Goal: Transaction & Acquisition: Purchase product/service

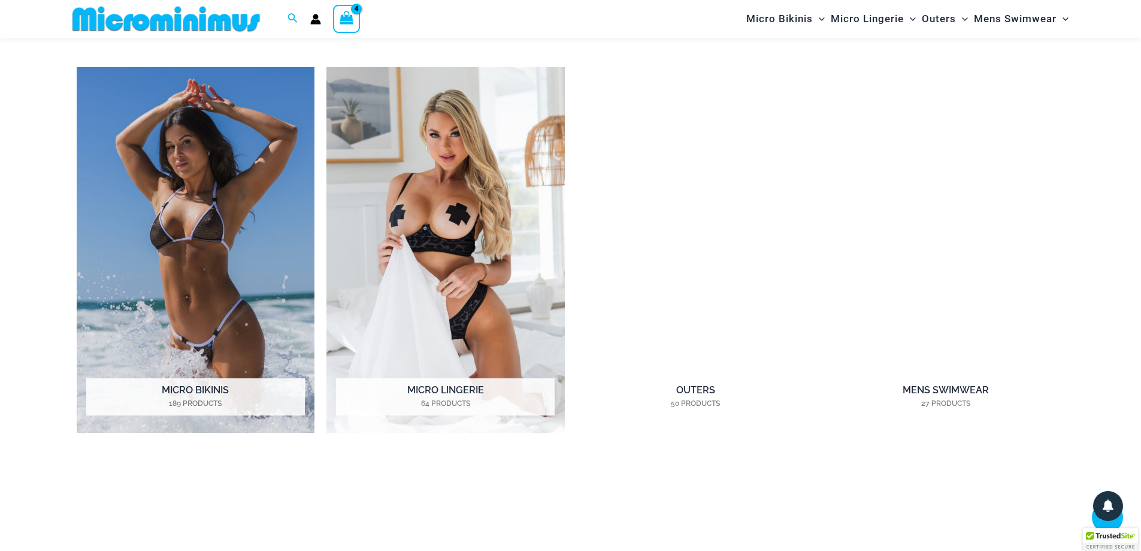
scroll to position [1068, 0]
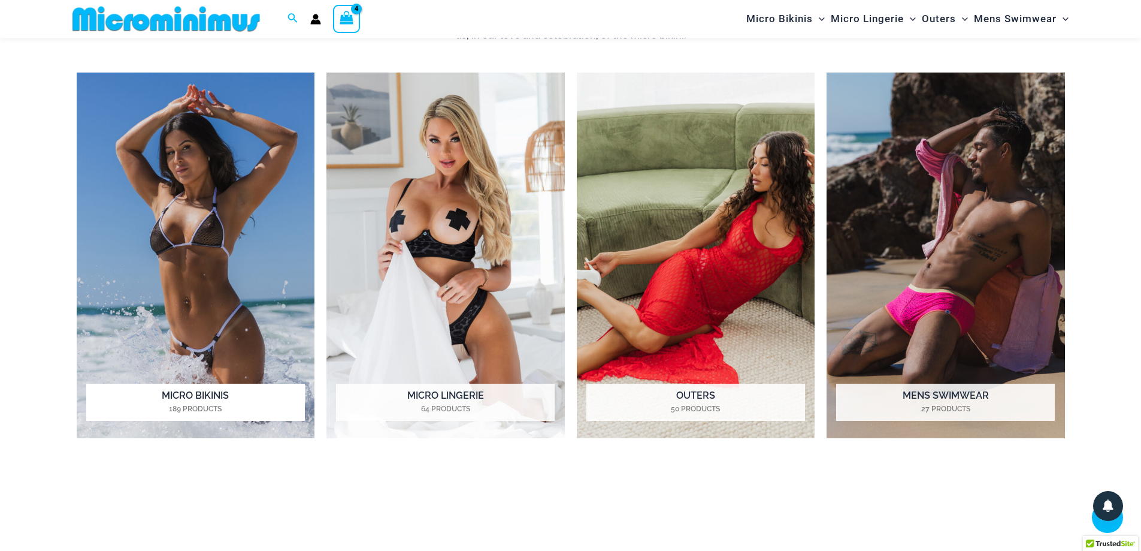
click at [205, 394] on h2 "Micro Bikinis 189 Products" at bounding box center [195, 401] width 219 height 37
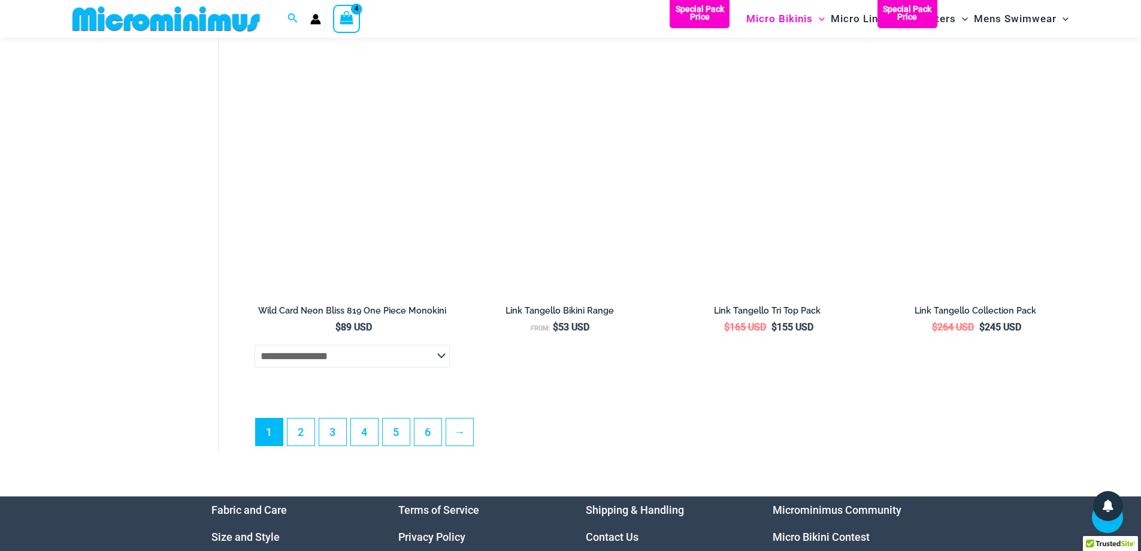
scroll to position [3279, 0]
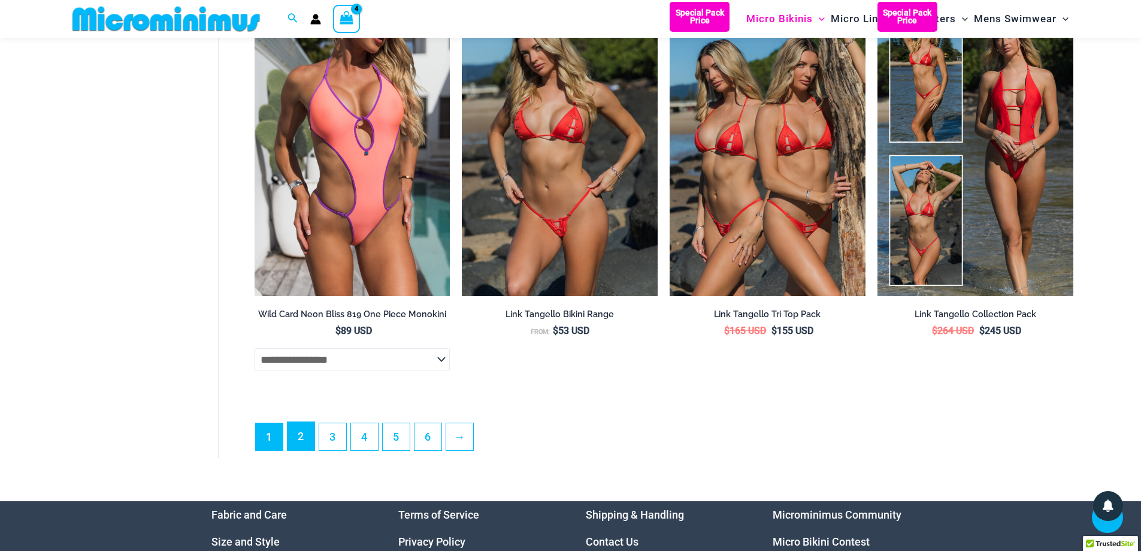
click at [294, 450] on link "2" at bounding box center [301, 436] width 27 height 28
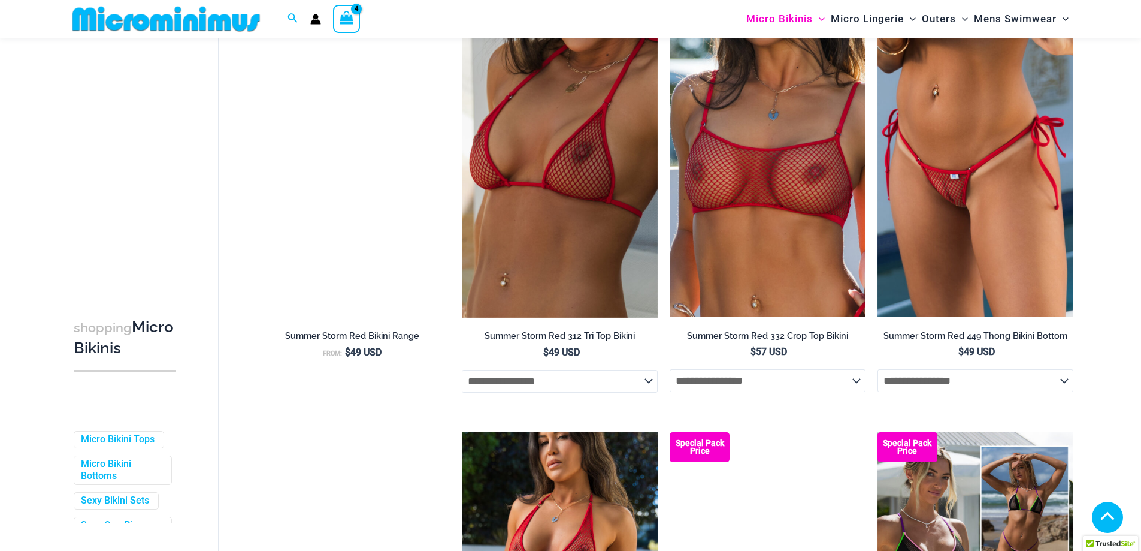
scroll to position [1498, 0]
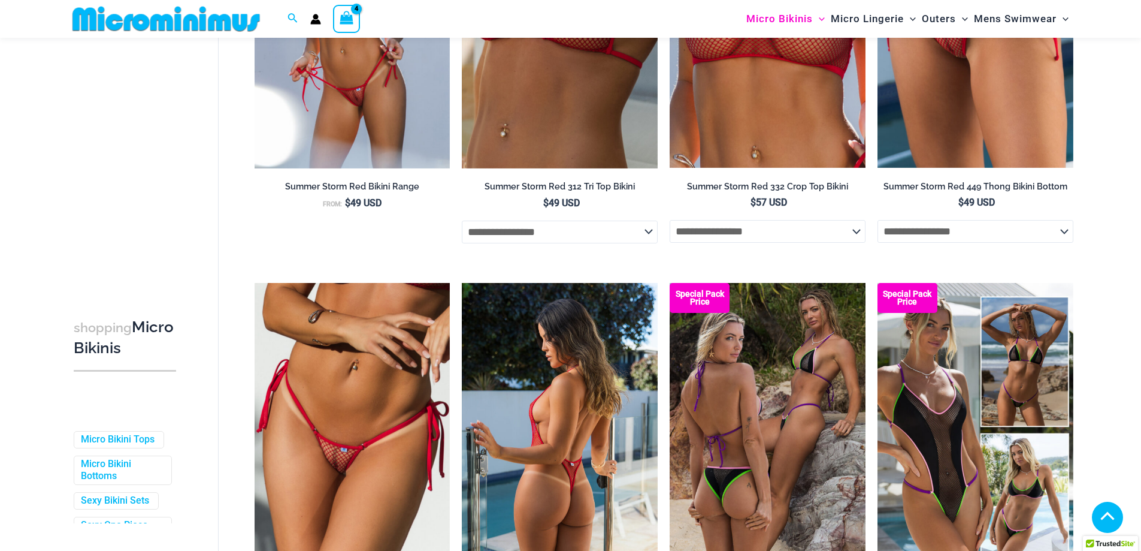
click at [584, 378] on img at bounding box center [560, 430] width 196 height 294
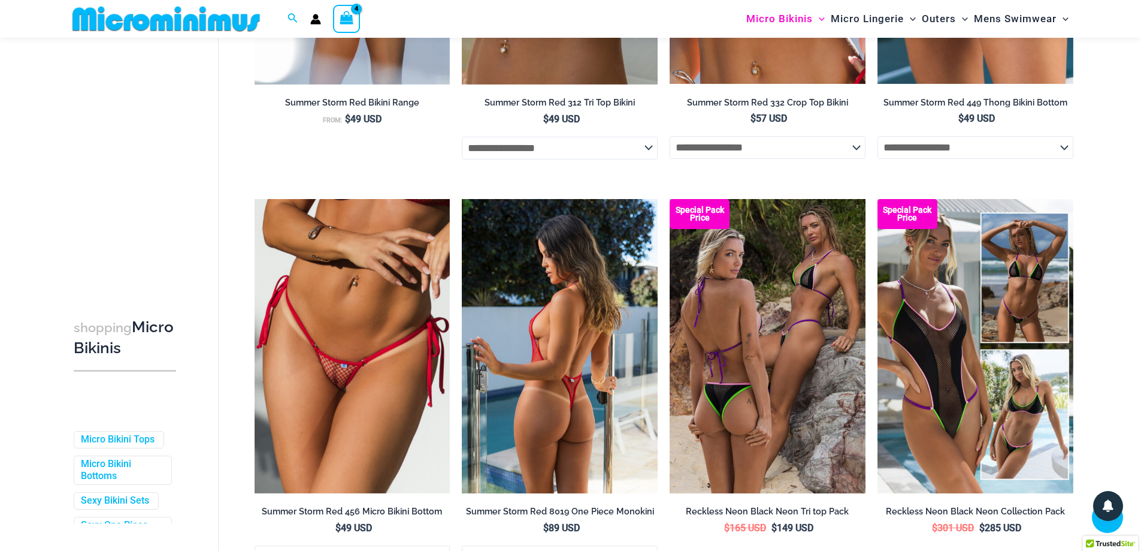
scroll to position [1677, 0]
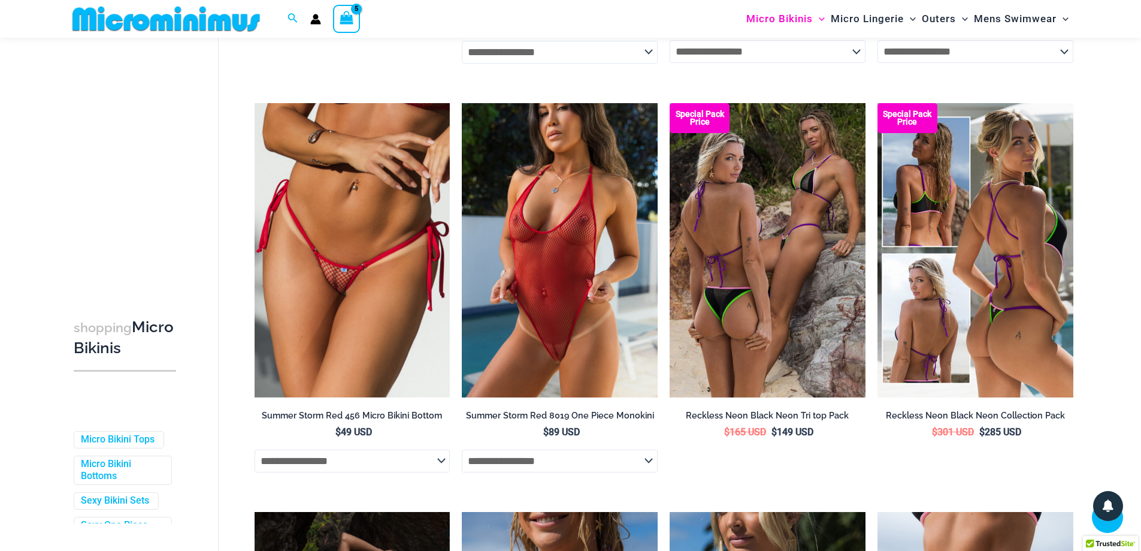
click at [915, 126] on b "Special Pack Price" at bounding box center [908, 118] width 60 height 16
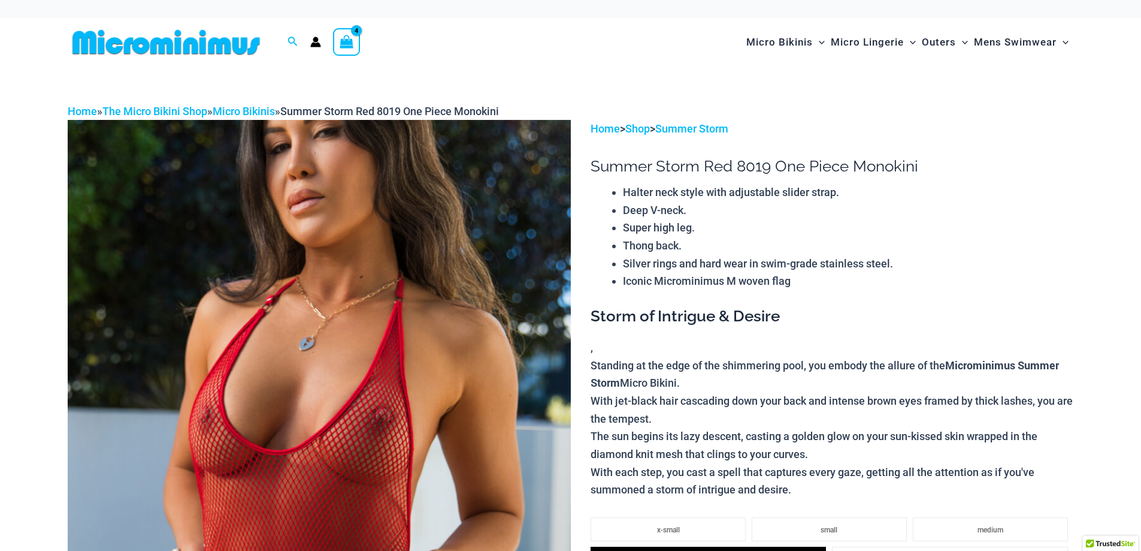
scroll to position [289, 0]
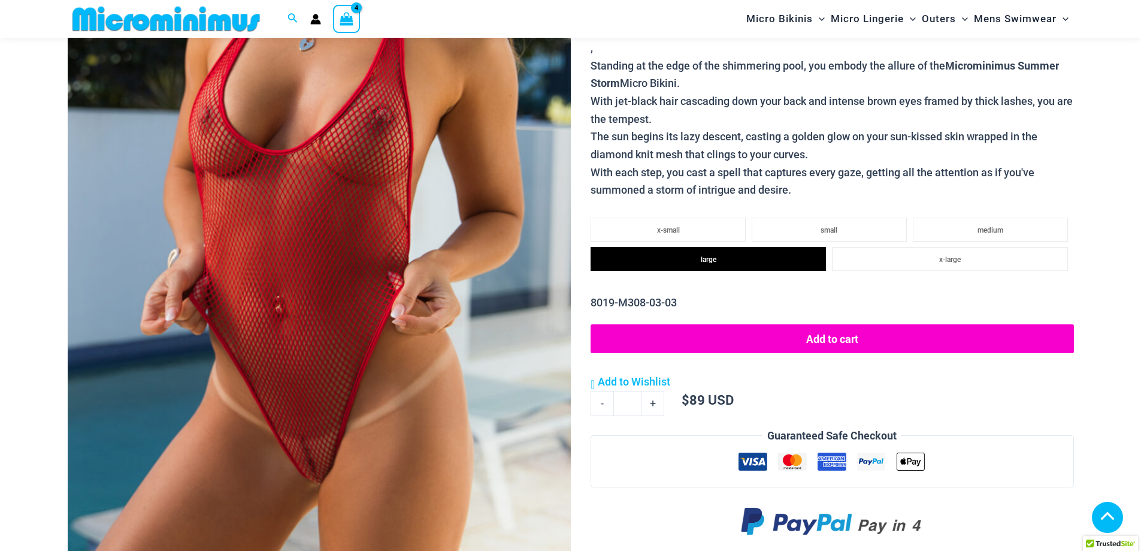
click at [810, 342] on button "Add to cart" at bounding box center [832, 338] width 483 height 29
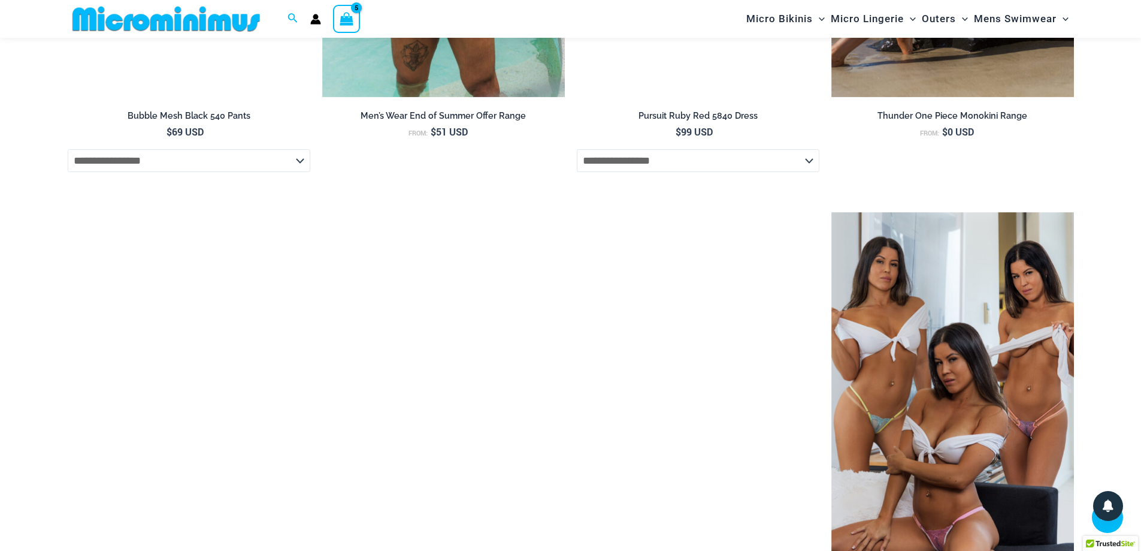
scroll to position [2266, 0]
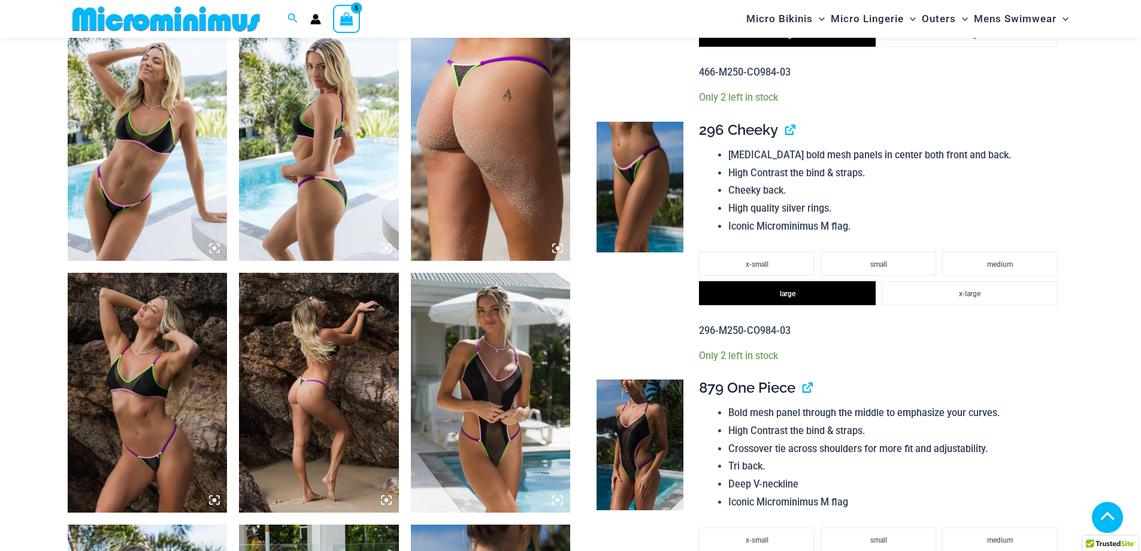
scroll to position [1558, 0]
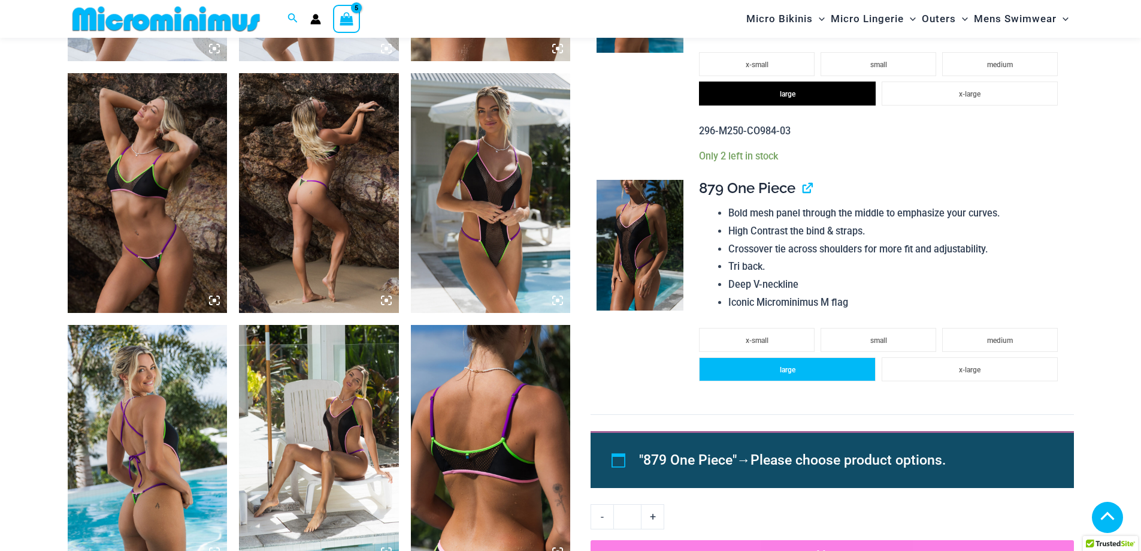
click at [791, 375] on li "large" at bounding box center [787, 369] width 176 height 24
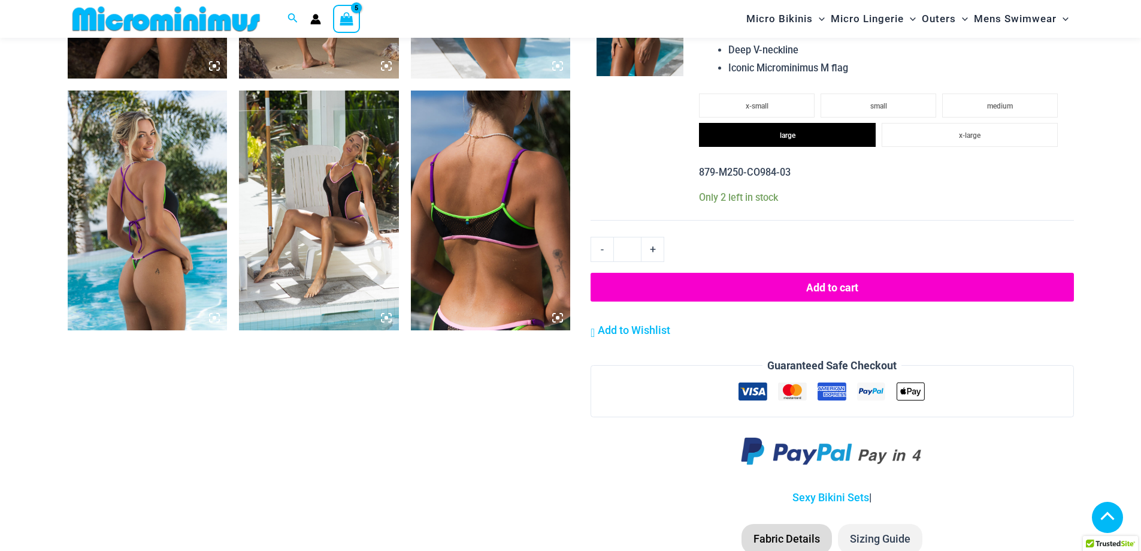
scroll to position [1797, 0]
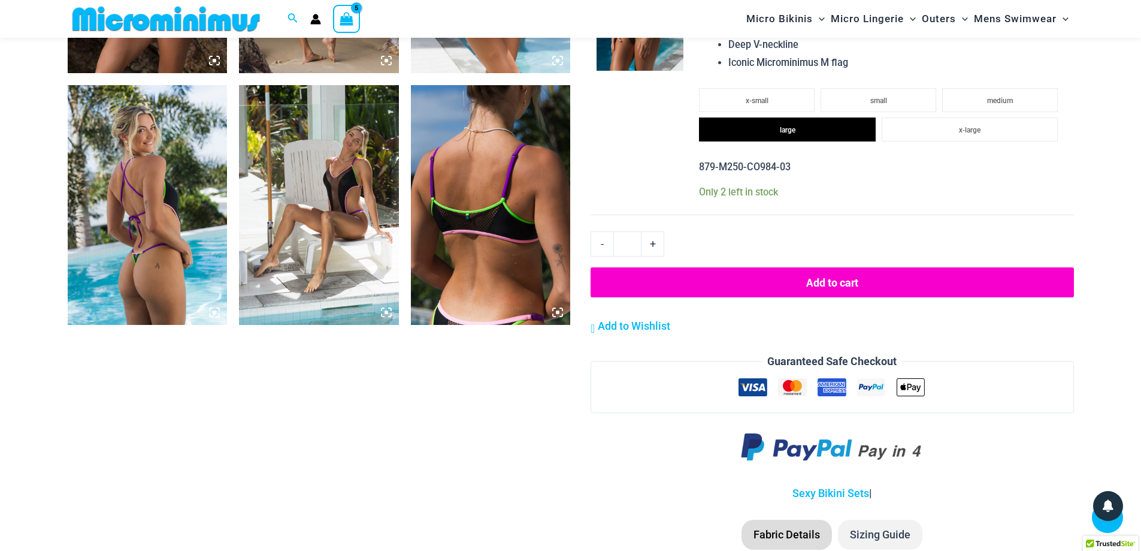
click at [833, 283] on button "Add to cart" at bounding box center [832, 282] width 483 height 30
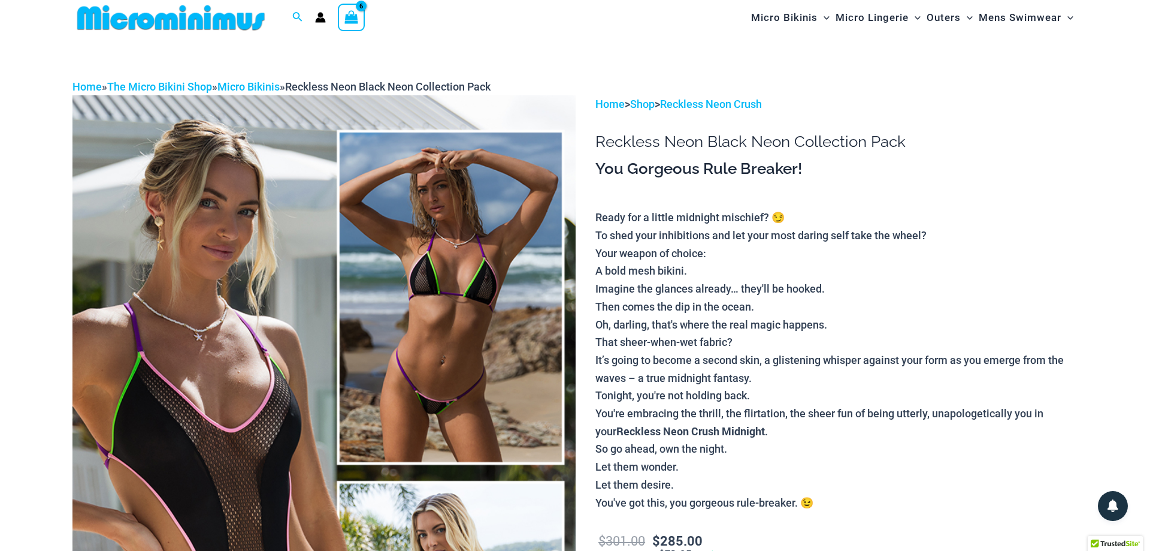
scroll to position [0, 0]
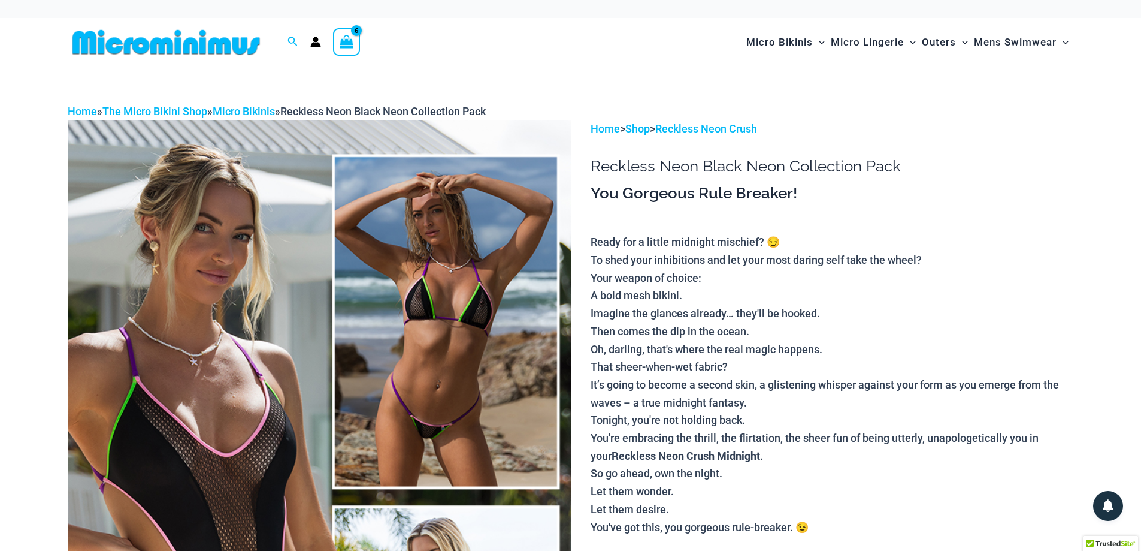
click at [340, 40] on icon "View Shopping Cart, 6 items" at bounding box center [347, 42] width 14 height 14
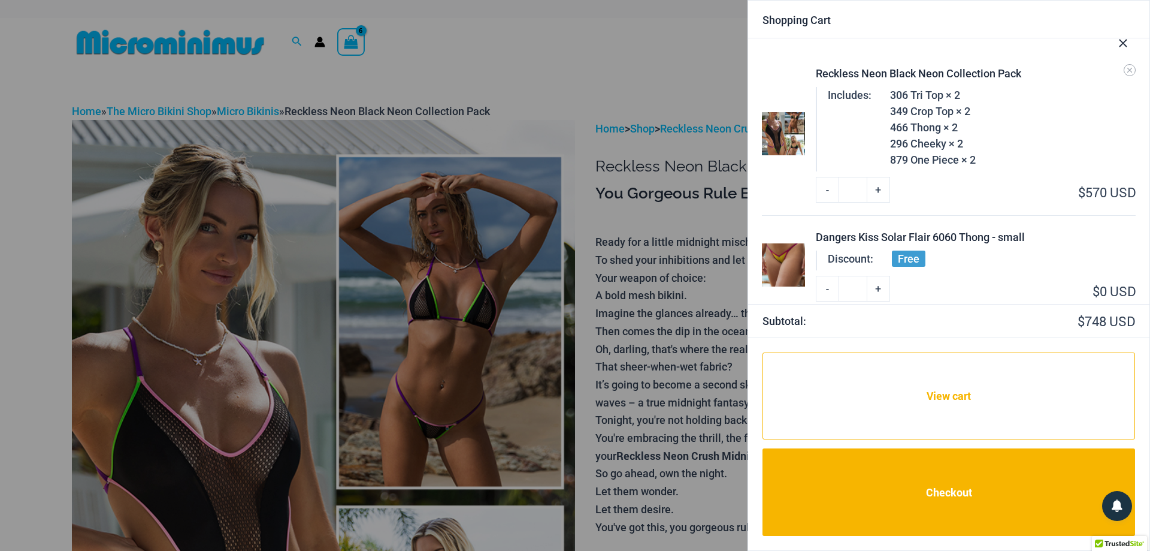
click at [829, 189] on link "-" at bounding box center [827, 189] width 23 height 25
type input "*"
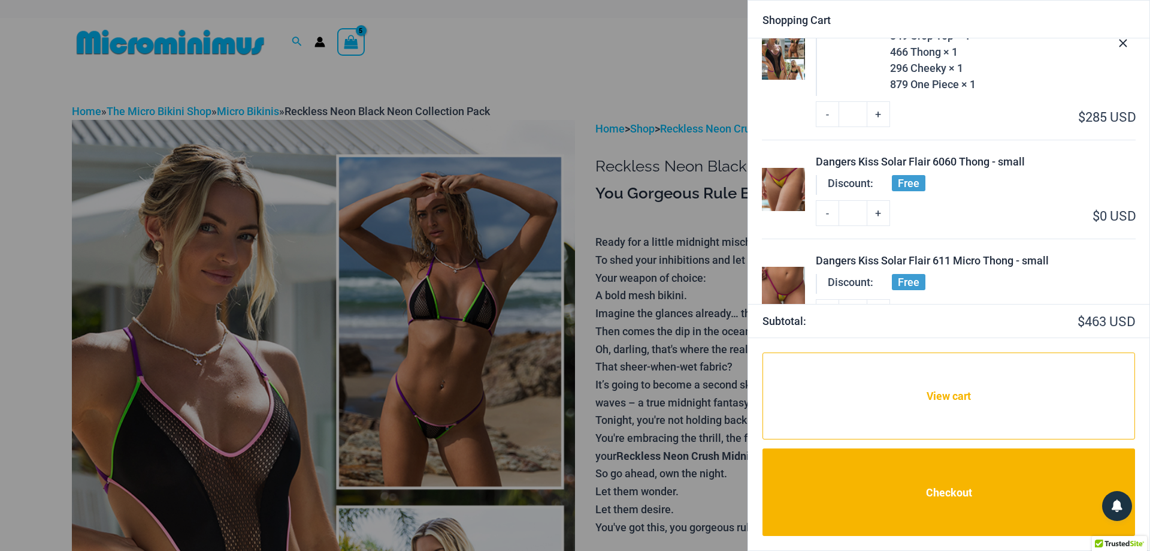
scroll to position [195, 0]
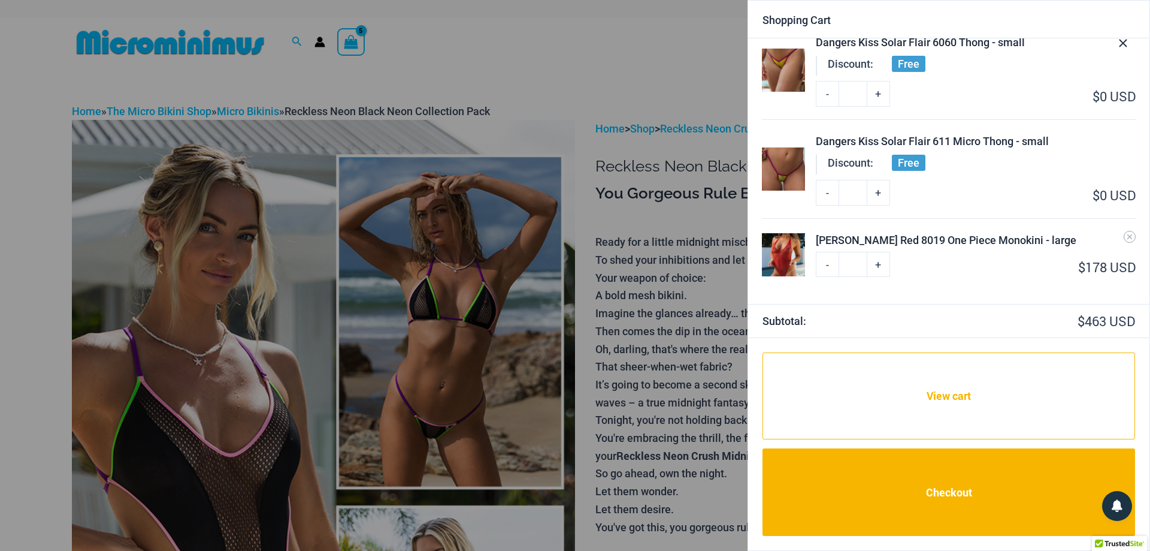
click at [826, 267] on link "-" at bounding box center [827, 264] width 23 height 25
type input "*"
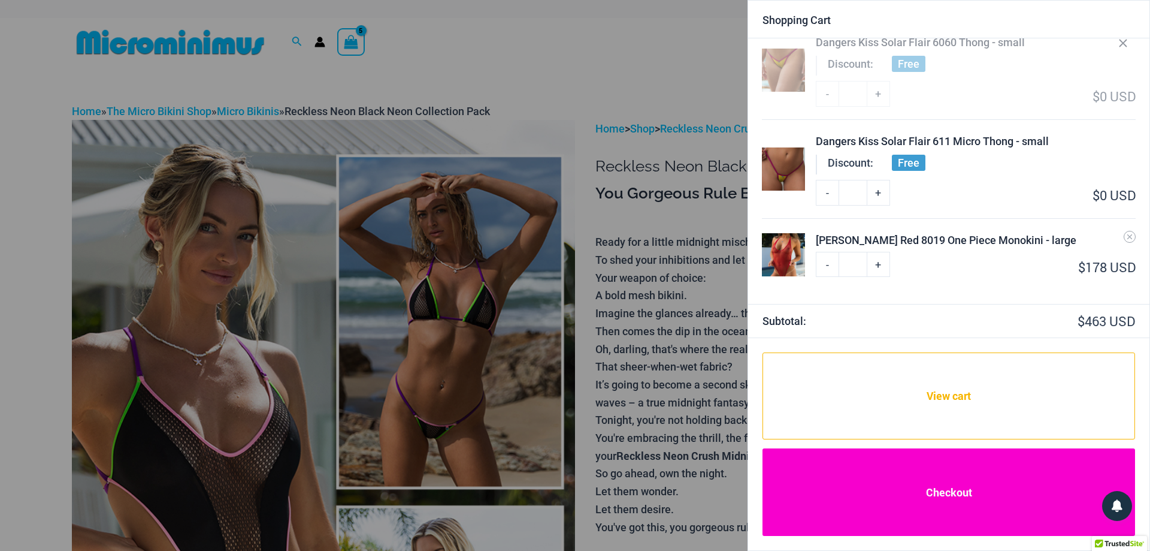
click at [930, 486] on link "Checkout" at bounding box center [949, 491] width 373 height 87
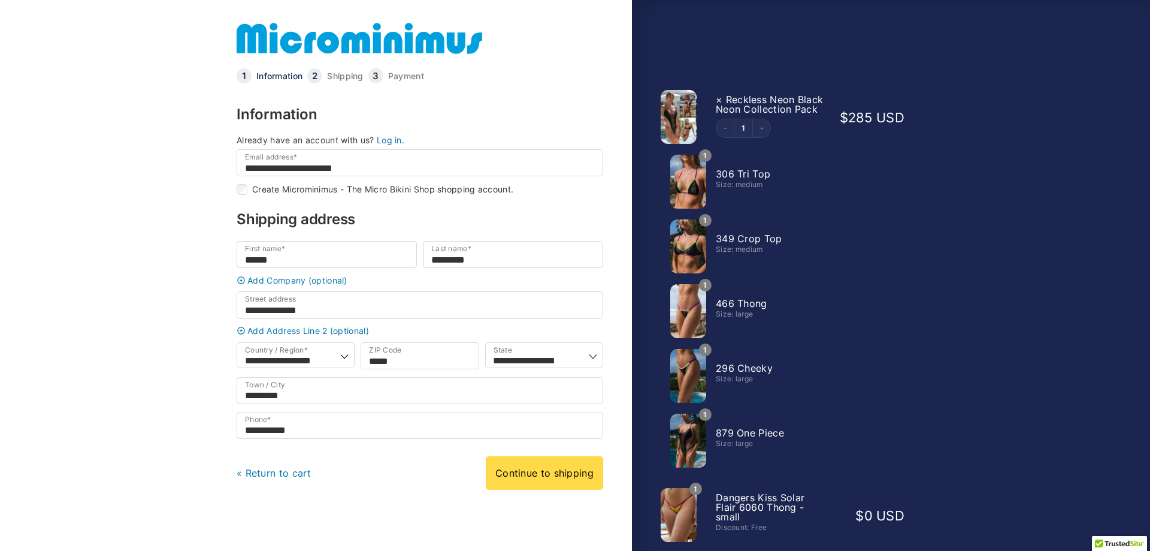
select select "**"
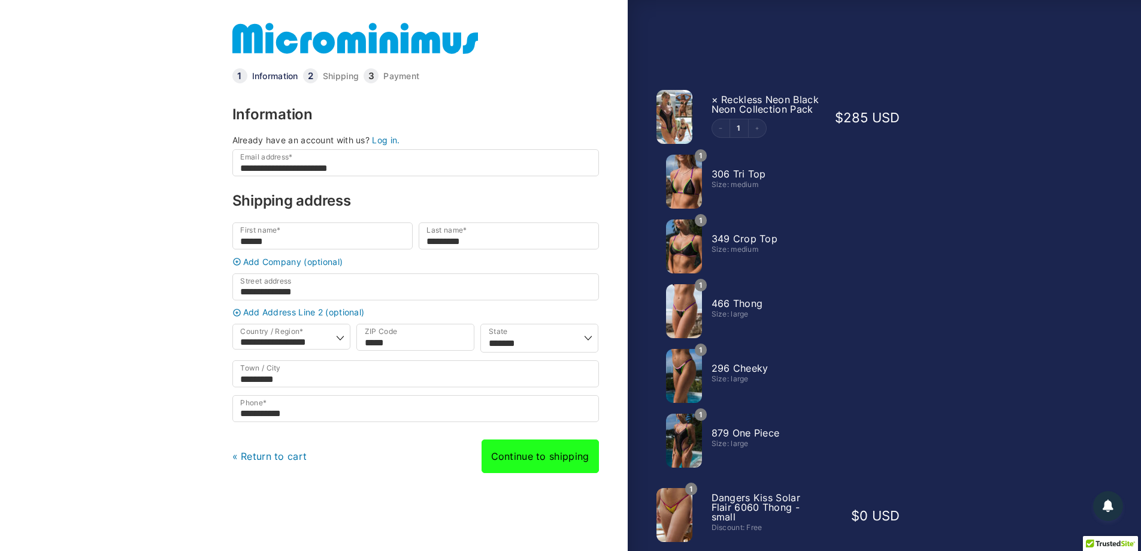
click at [565, 469] on link "Continue to shipping" at bounding box center [540, 456] width 117 height 34
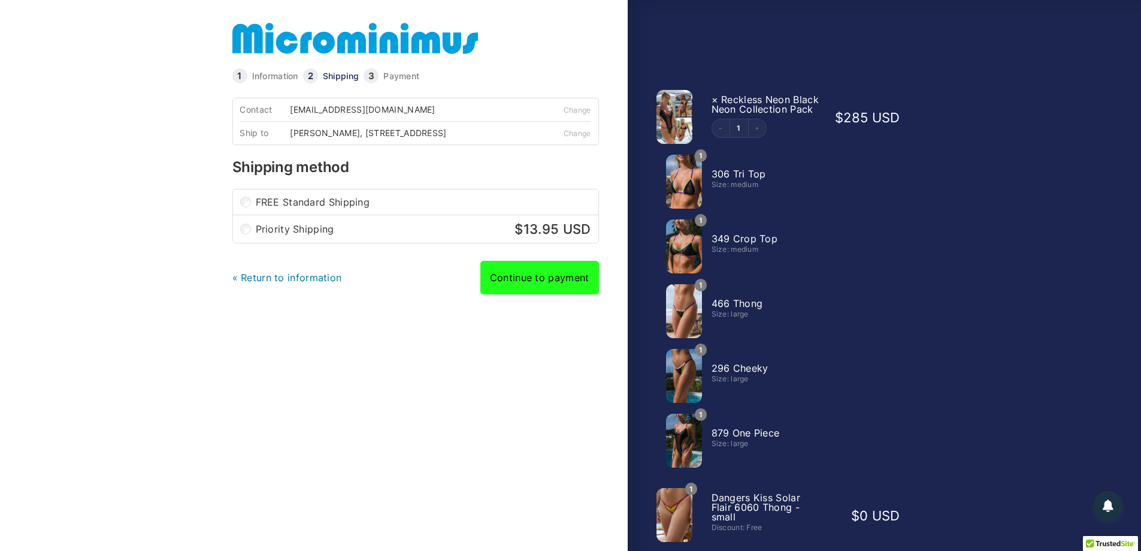
click at [533, 294] on link "Continue to payment" at bounding box center [539, 278] width 119 height 34
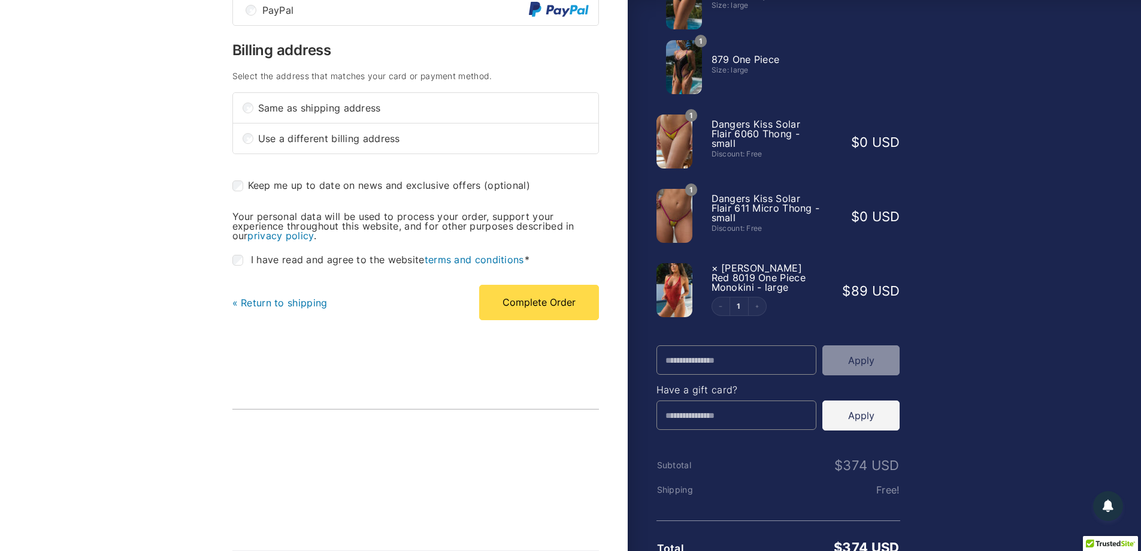
scroll to position [414, 0]
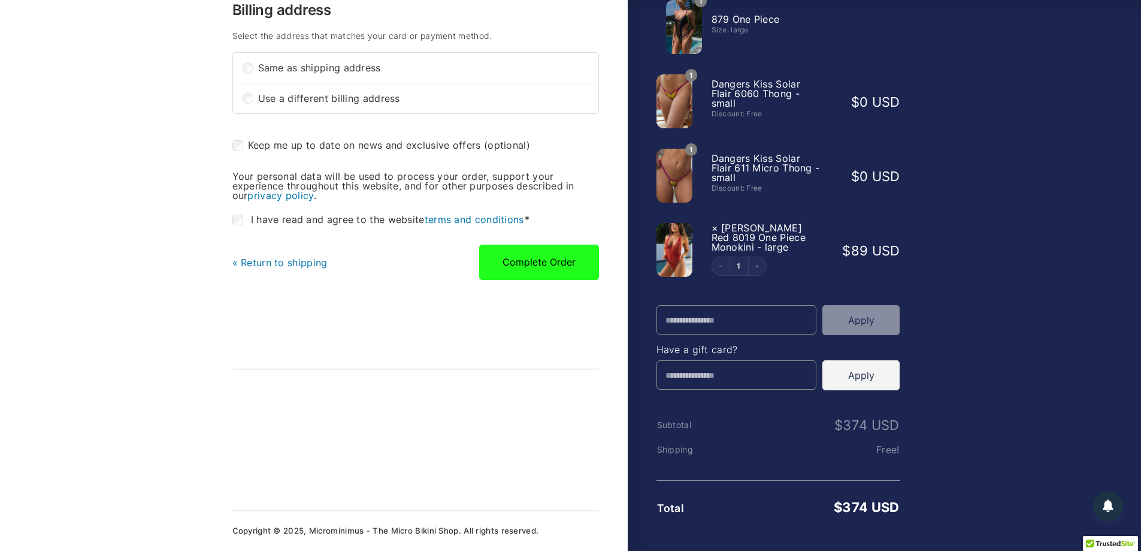
click at [554, 267] on button "Complete Order" at bounding box center [539, 261] width 120 height 35
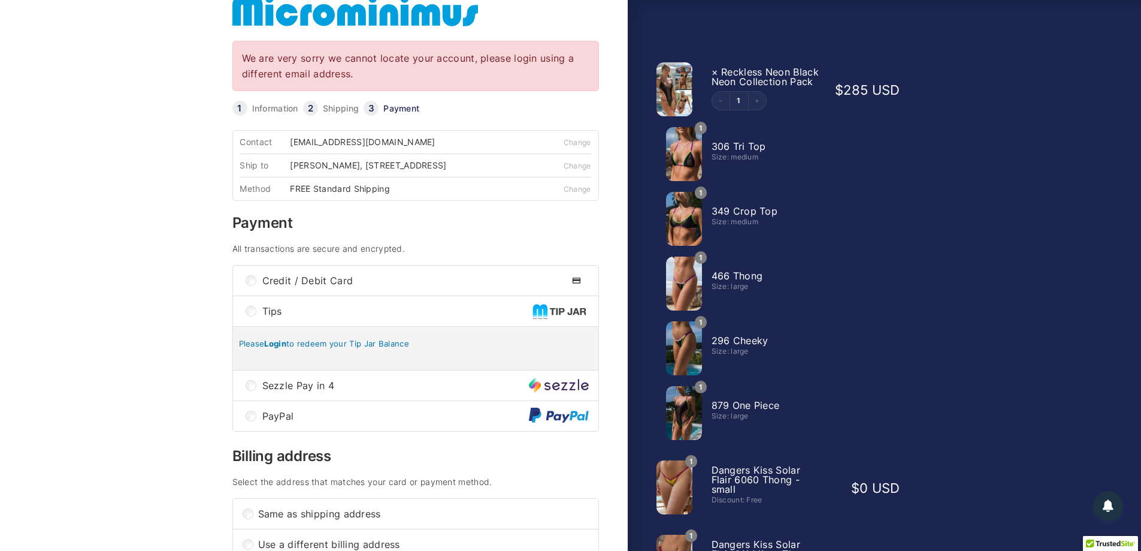
scroll to position [8, 0]
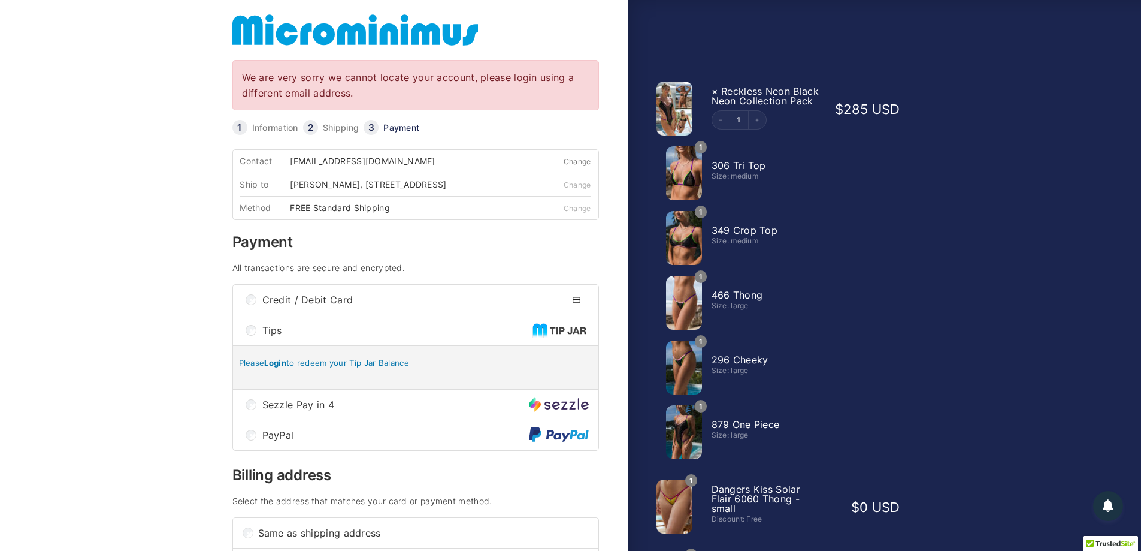
click at [578, 164] on link "Change" at bounding box center [578, 161] width 28 height 9
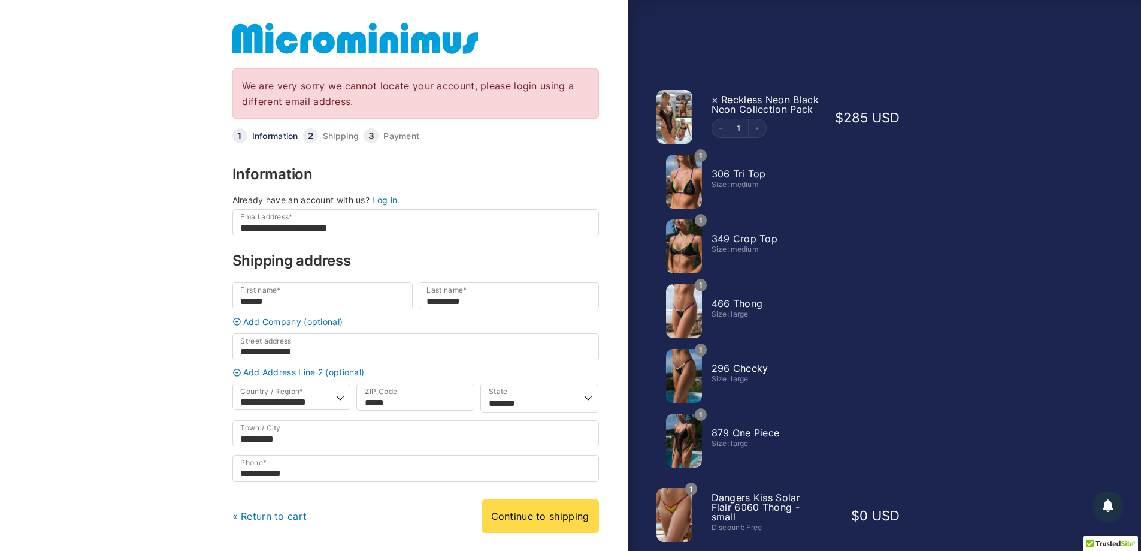
click at [386, 202] on link "Log in." at bounding box center [386, 200] width 28 height 10
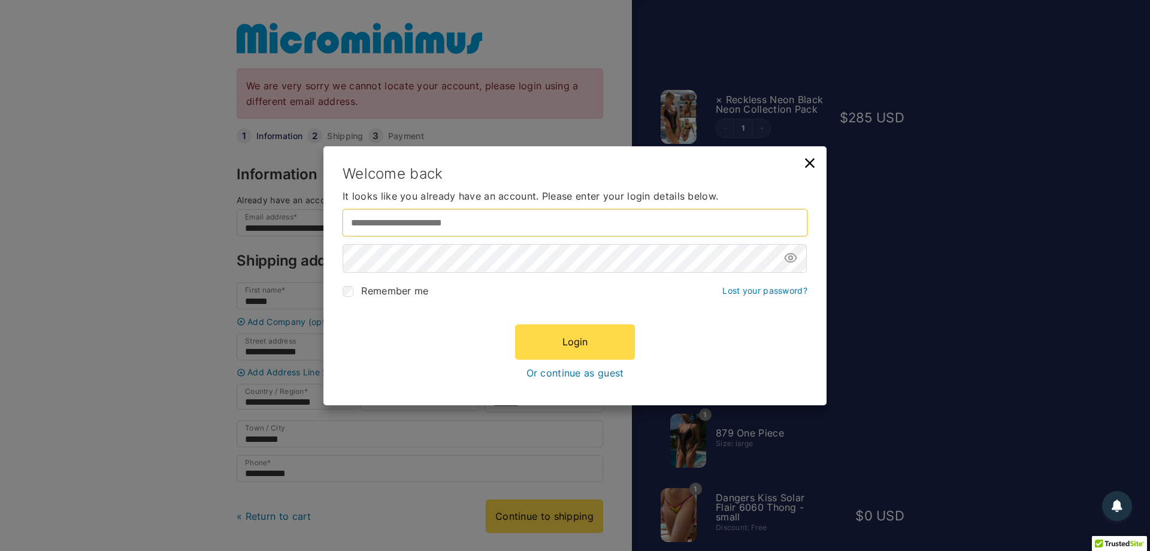
click at [424, 223] on input "Username or email address *" at bounding box center [575, 222] width 465 height 27
type input "**********"
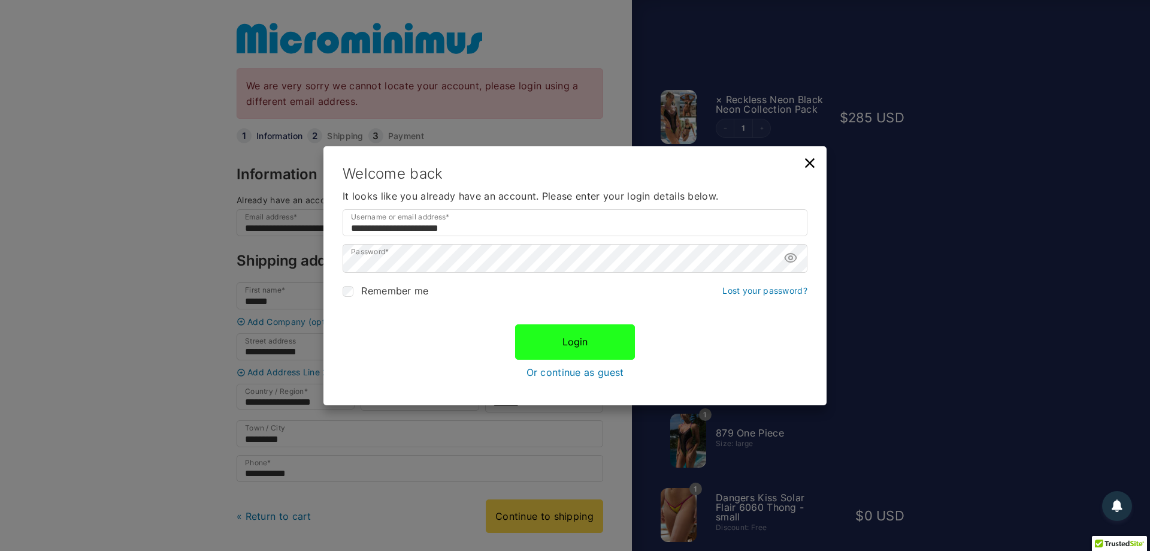
click at [571, 345] on button "Login" at bounding box center [575, 341] width 120 height 35
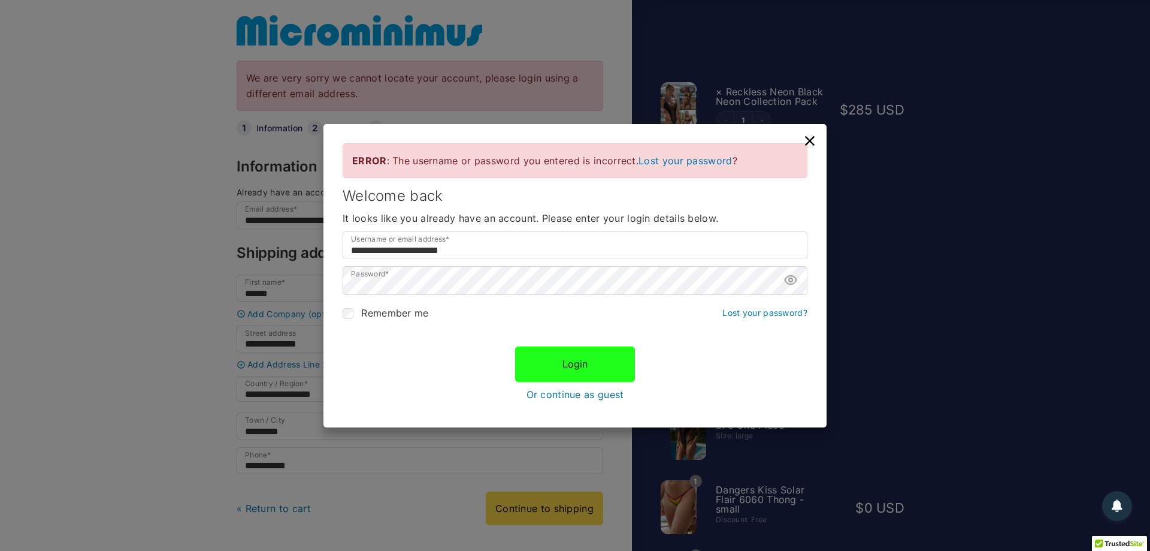
scroll to position [8, 0]
click at [696, 160] on link "Lost your password" at bounding box center [685, 161] width 93 height 12
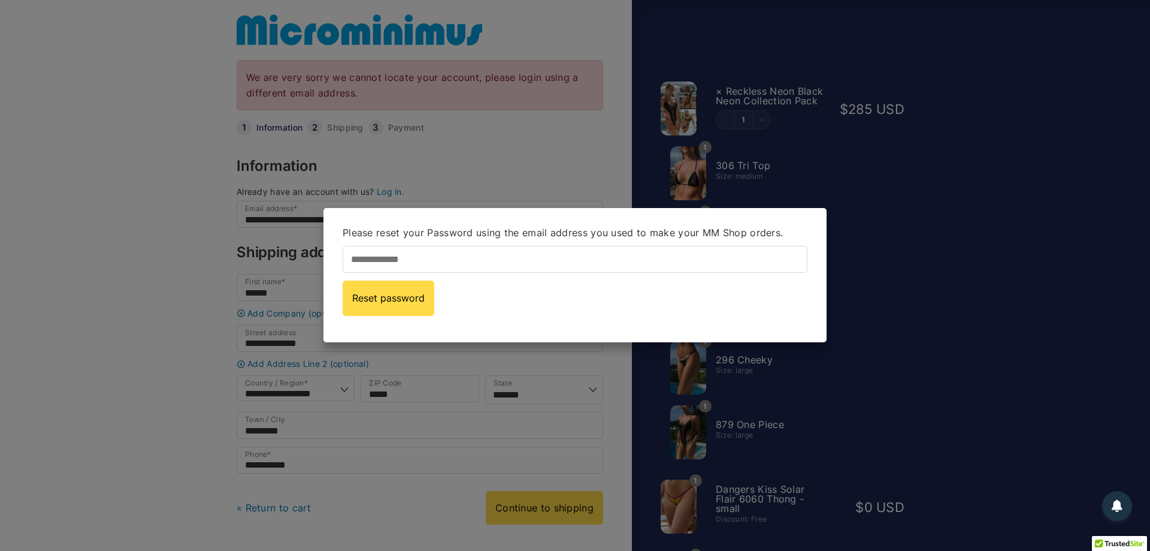
type input "**********"
click at [403, 304] on button "Reset password" at bounding box center [389, 298] width 92 height 35
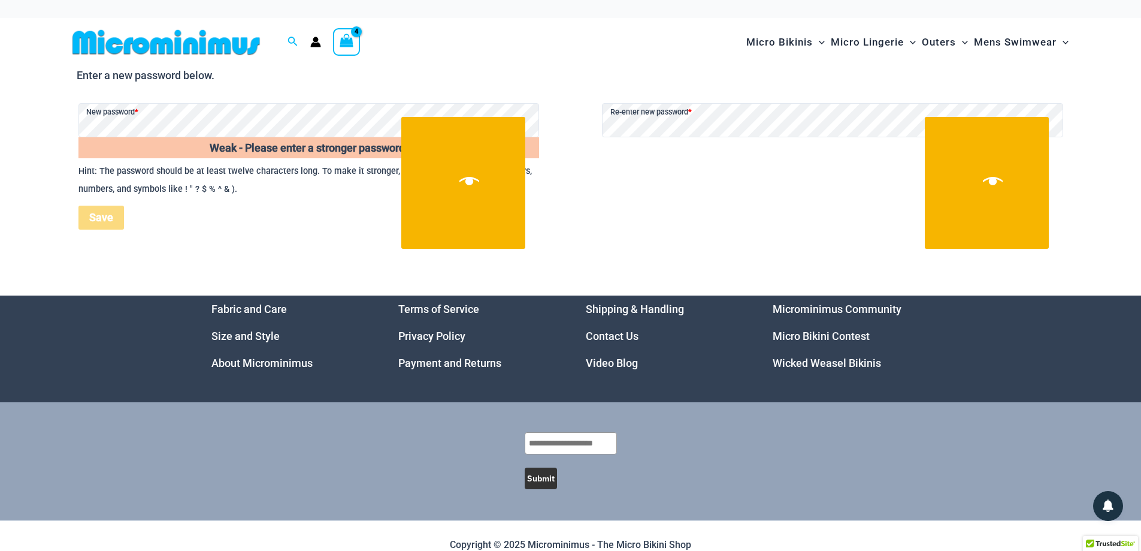
scroll to position [18, 0]
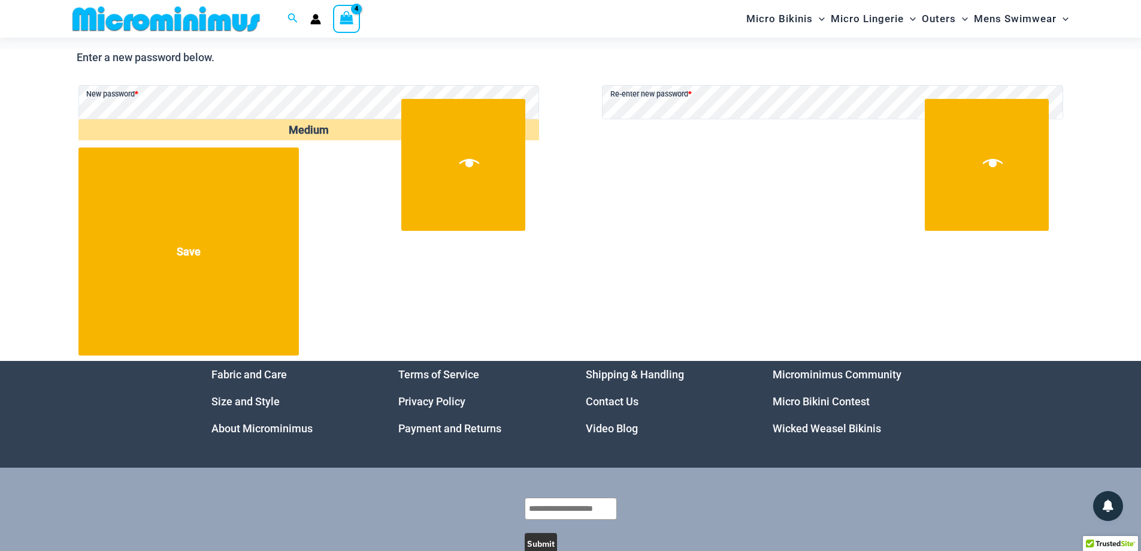
click at [639, 196] on p "Save" at bounding box center [571, 251] width 988 height 211
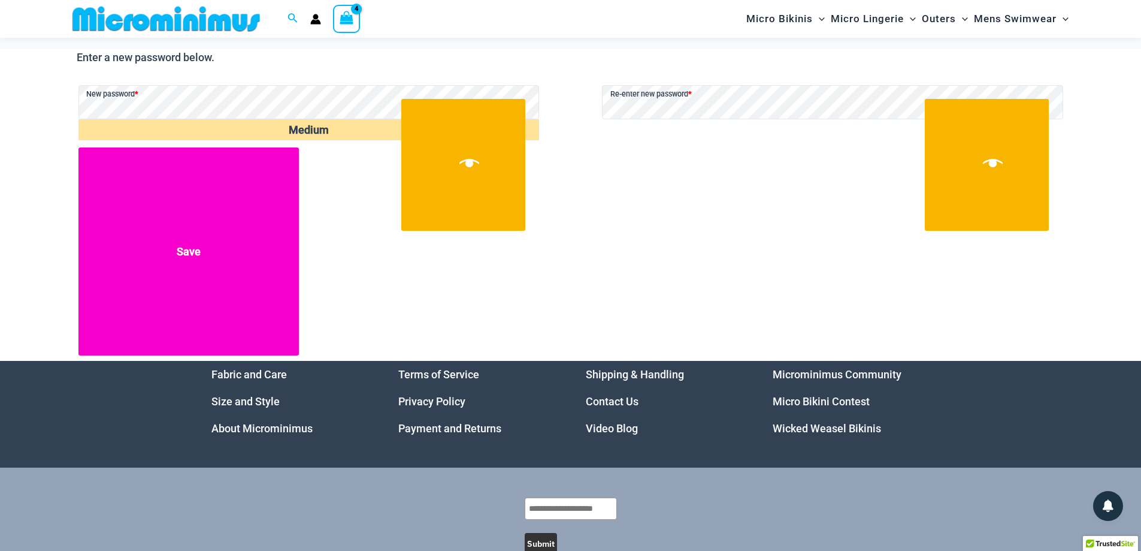
click at [189, 250] on button "Save" at bounding box center [188, 251] width 221 height 208
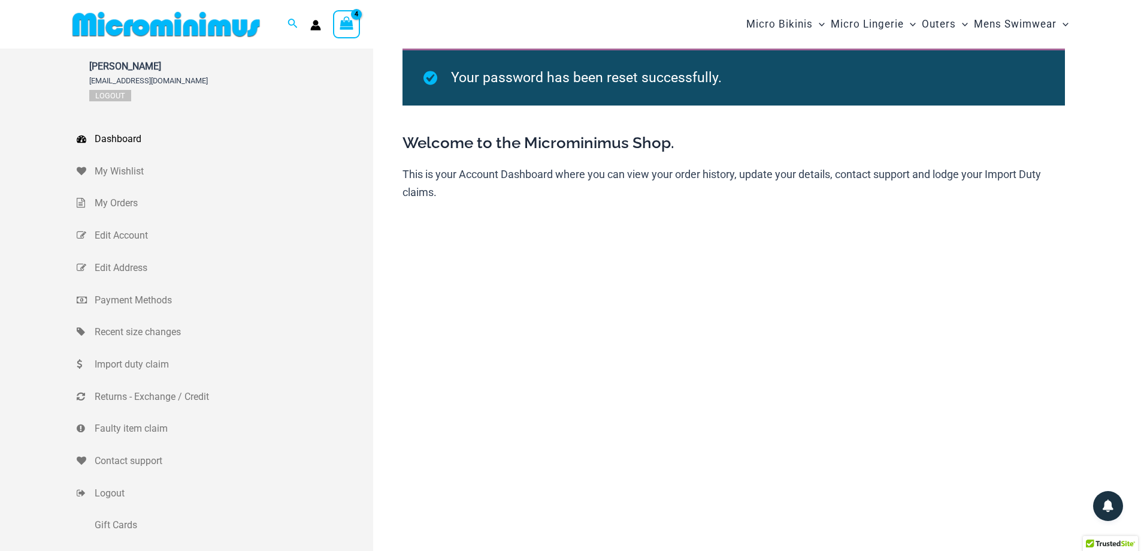
click at [345, 22] on icon "View Shopping Cart, 4 items" at bounding box center [347, 23] width 14 height 14
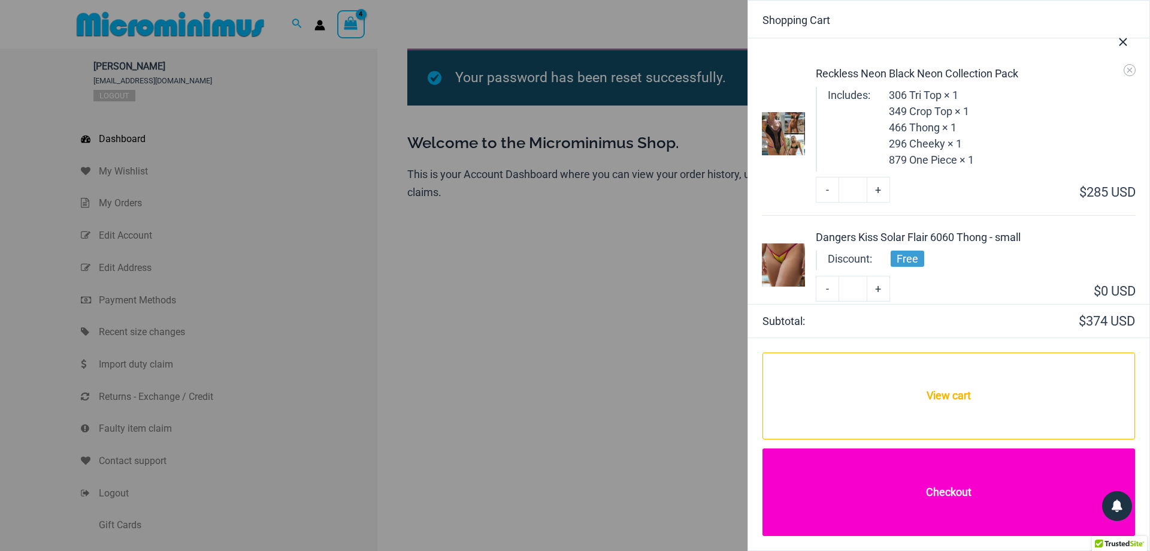
click at [913, 488] on link "Checkout" at bounding box center [949, 491] width 373 height 87
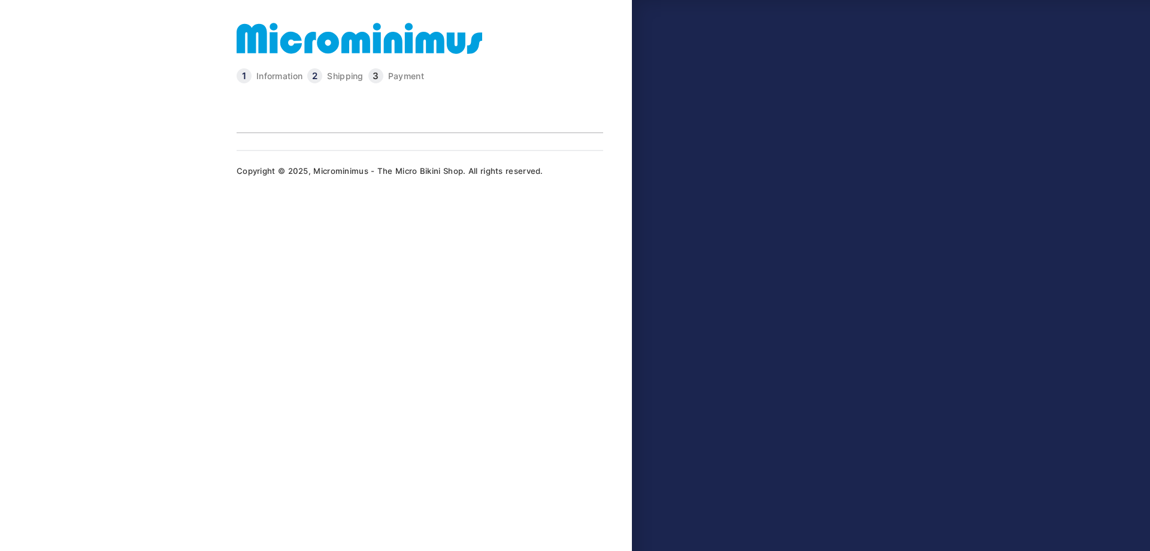
type input "**********"
select select "**"
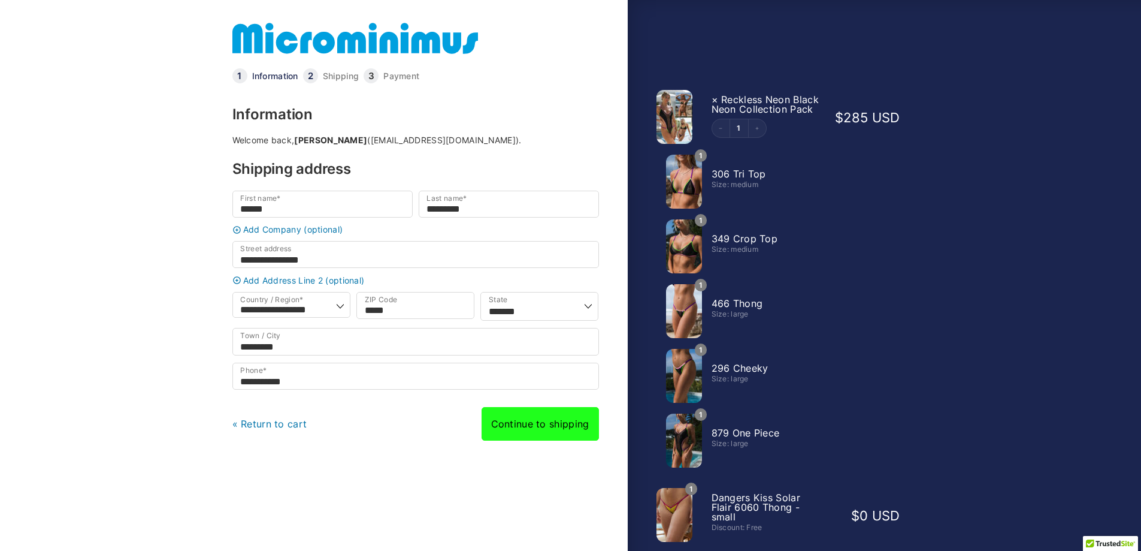
click at [550, 431] on link "Continue to shipping" at bounding box center [540, 424] width 117 height 34
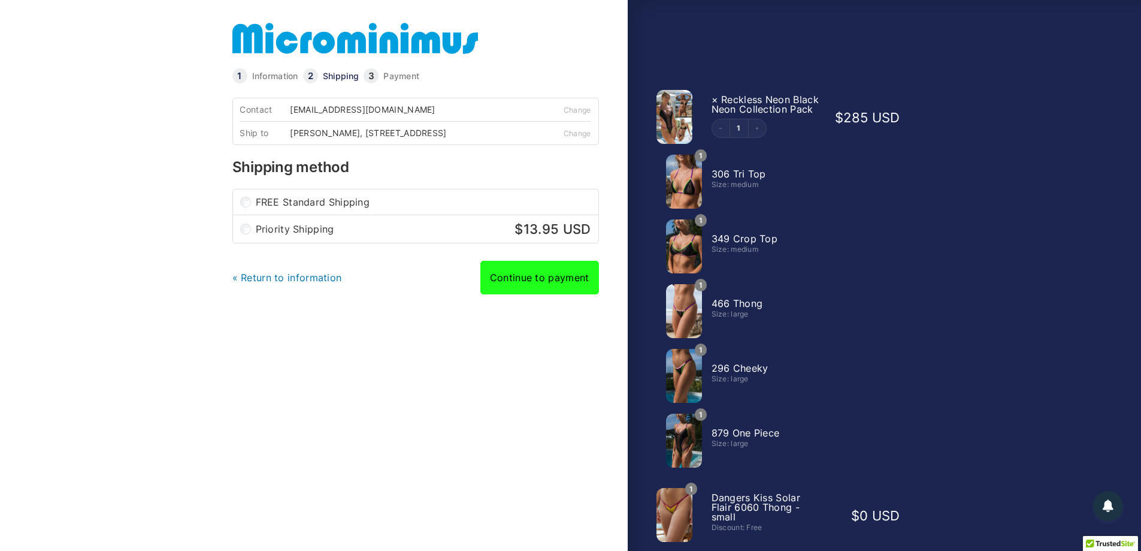
click at [548, 289] on link "Continue to payment" at bounding box center [539, 278] width 119 height 34
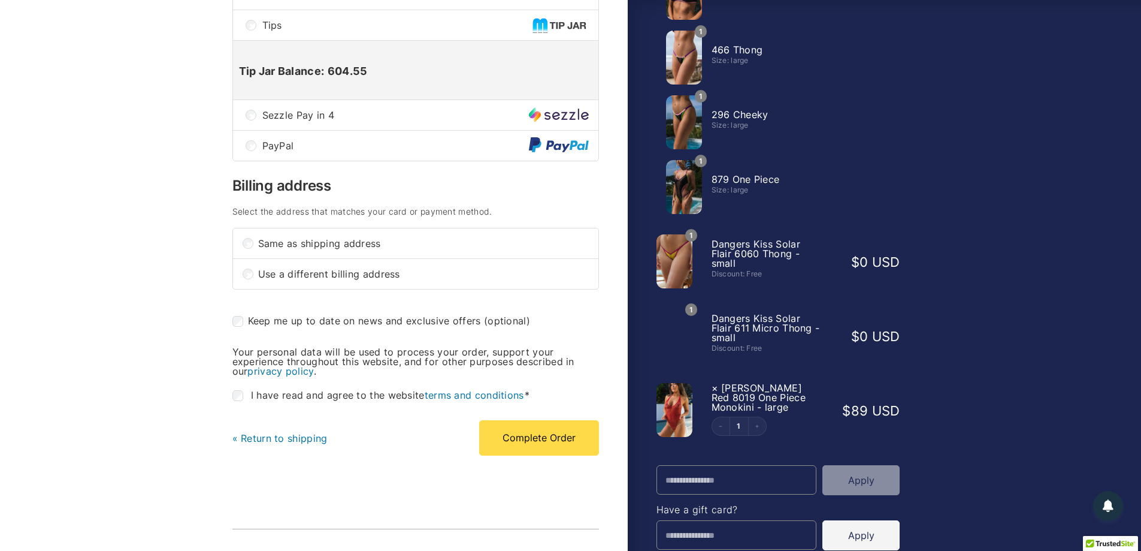
scroll to position [300, 0]
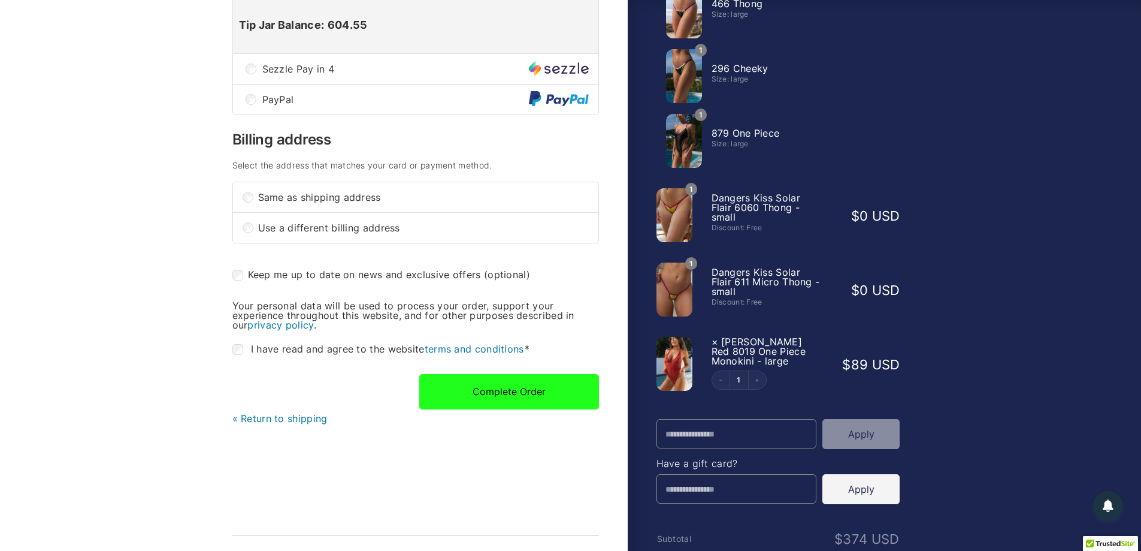
click at [540, 400] on button "Complete Order" at bounding box center [509, 391] width 180 height 35
